Goal: Information Seeking & Learning: Learn about a topic

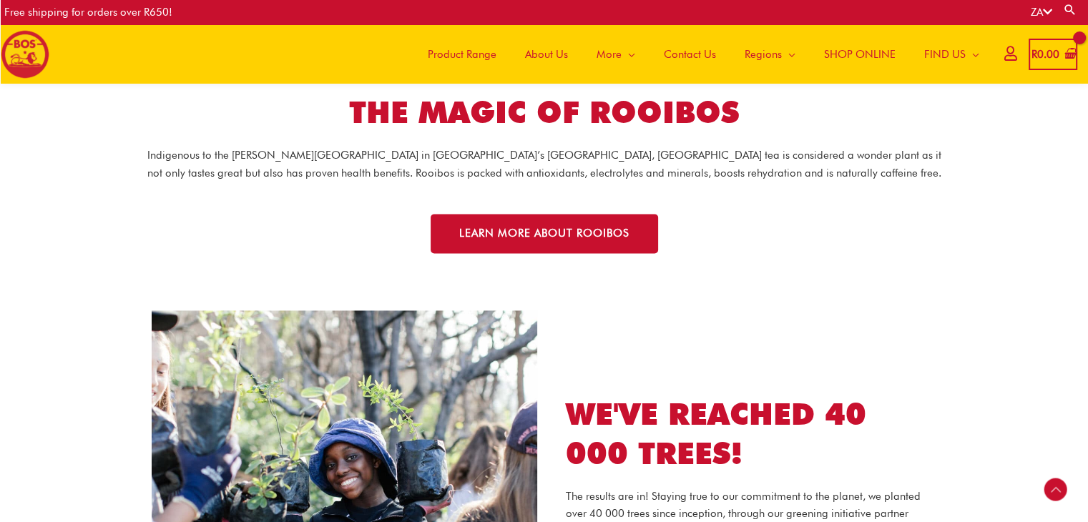
scroll to position [2003, 0]
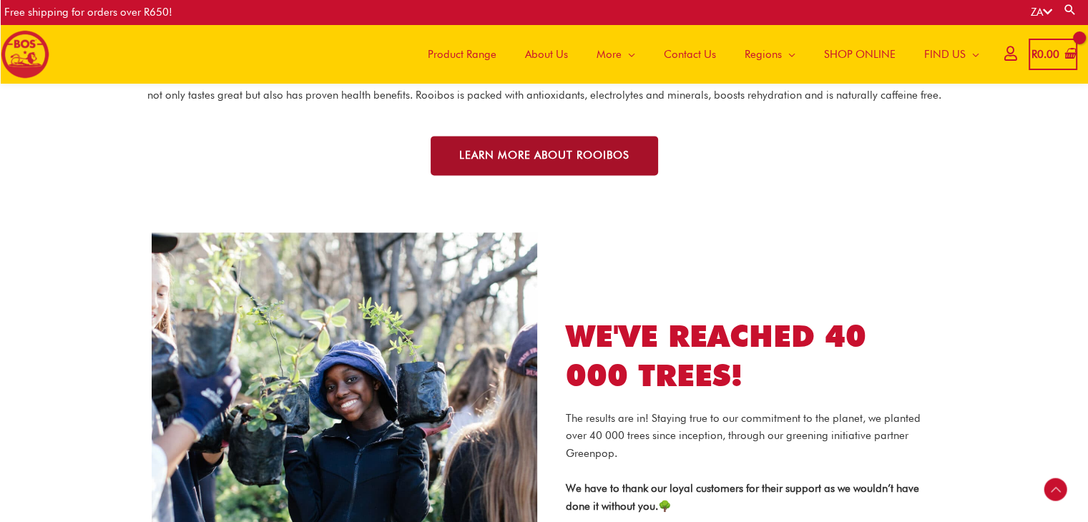
drag, startPoint x: 0, startPoint y: 0, endPoint x: 562, endPoint y: 157, distance: 583.0
click at [562, 157] on span "LEARN MORE ABOUT ROOIBOS" at bounding box center [544, 155] width 170 height 11
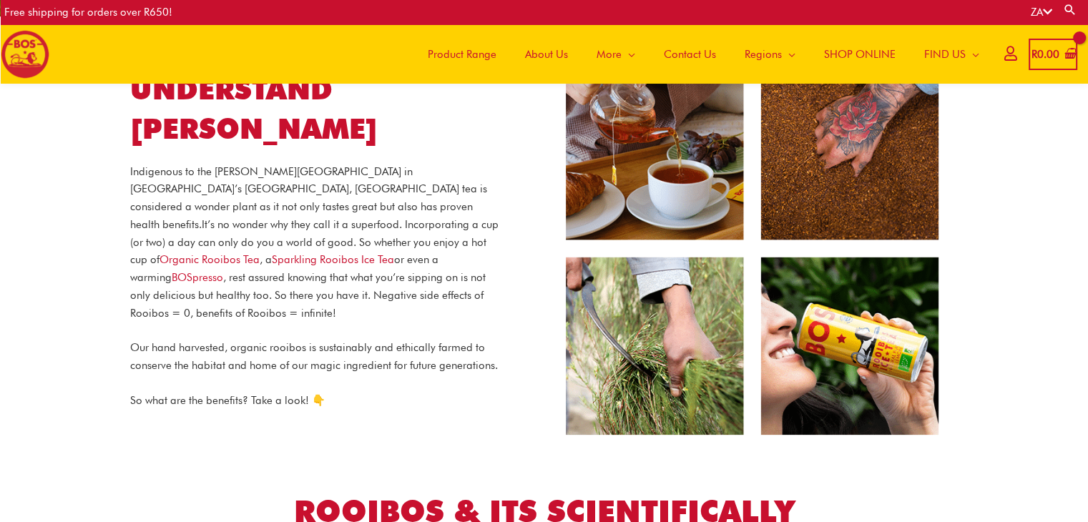
scroll to position [106, 0]
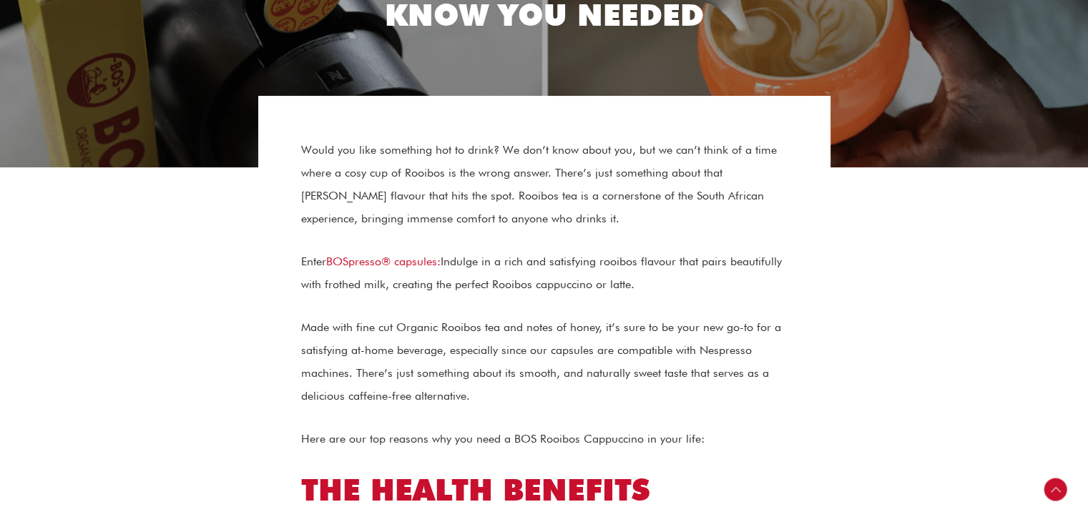
scroll to position [315, 0]
